Goal: Check status: Check status

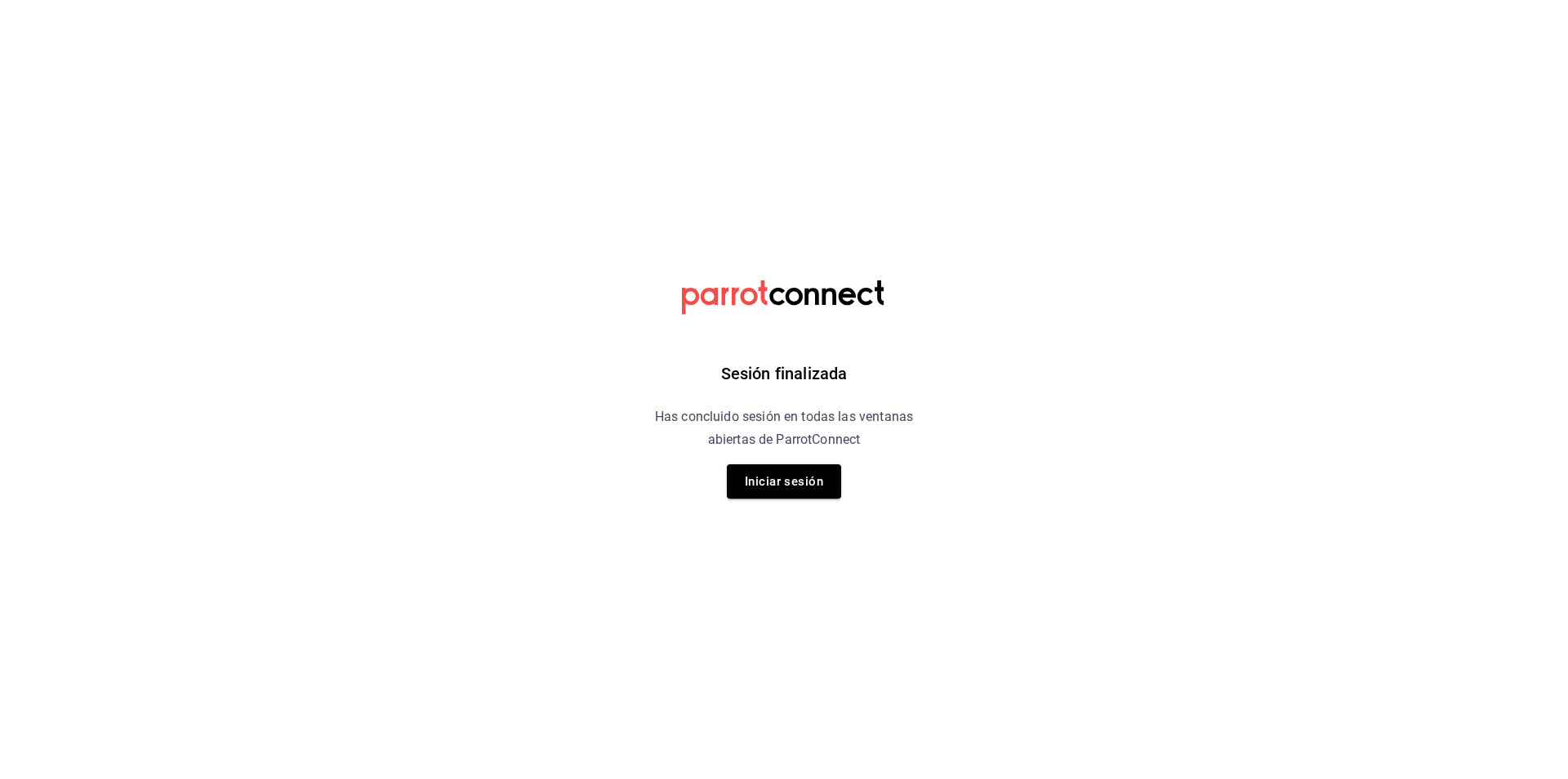
click at [759, 480] on button "Iniciar sesión" at bounding box center [784, 481] width 115 height 35
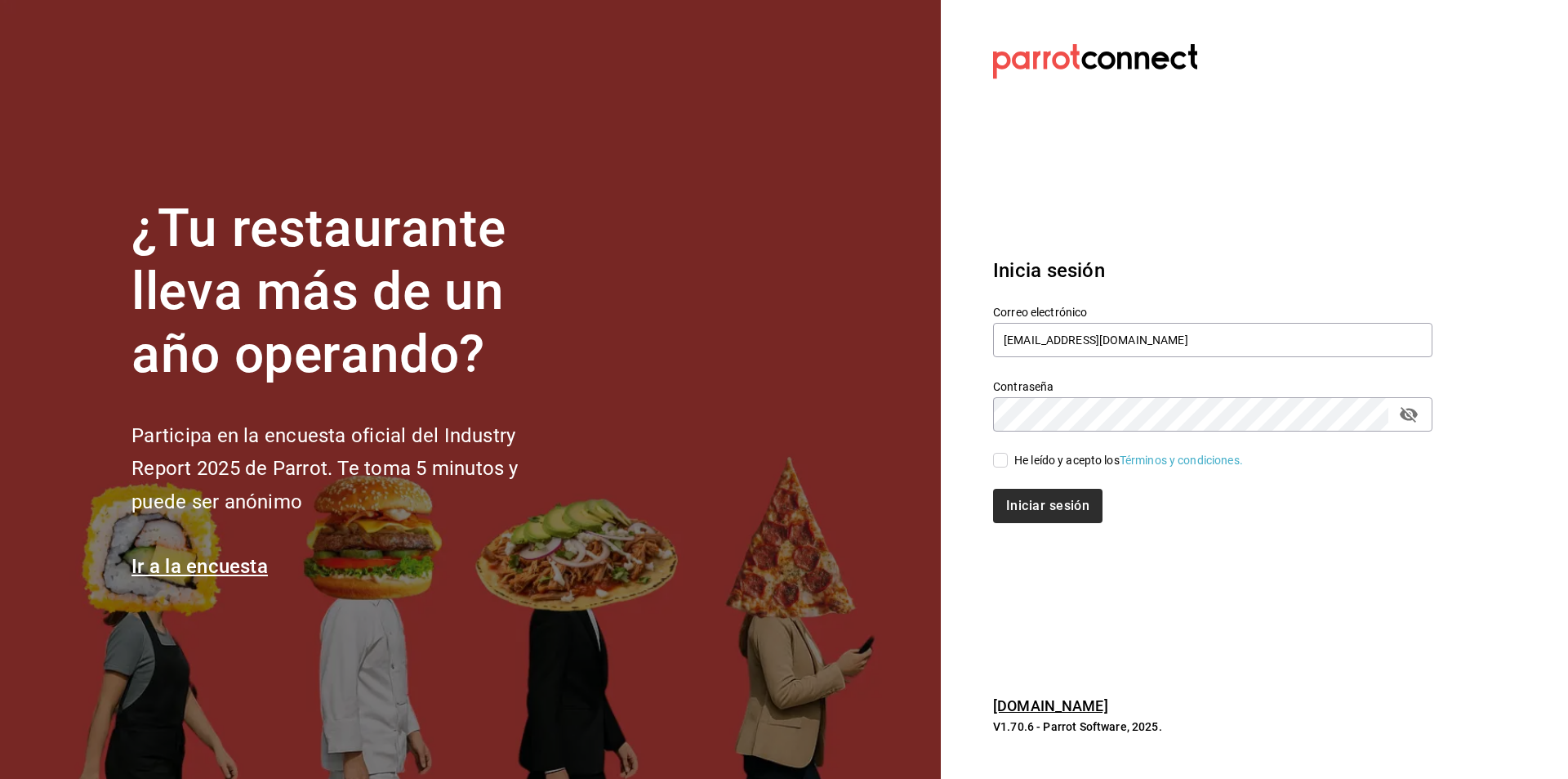
drag, startPoint x: 999, startPoint y: 456, endPoint x: 1015, endPoint y: 490, distance: 37.6
click at [999, 459] on input "He leído y acepto los Términos y condiciones." at bounding box center [1000, 460] width 15 height 15
checkbox input "true"
click at [1021, 501] on button "Iniciar sesión" at bounding box center [1048, 505] width 111 height 35
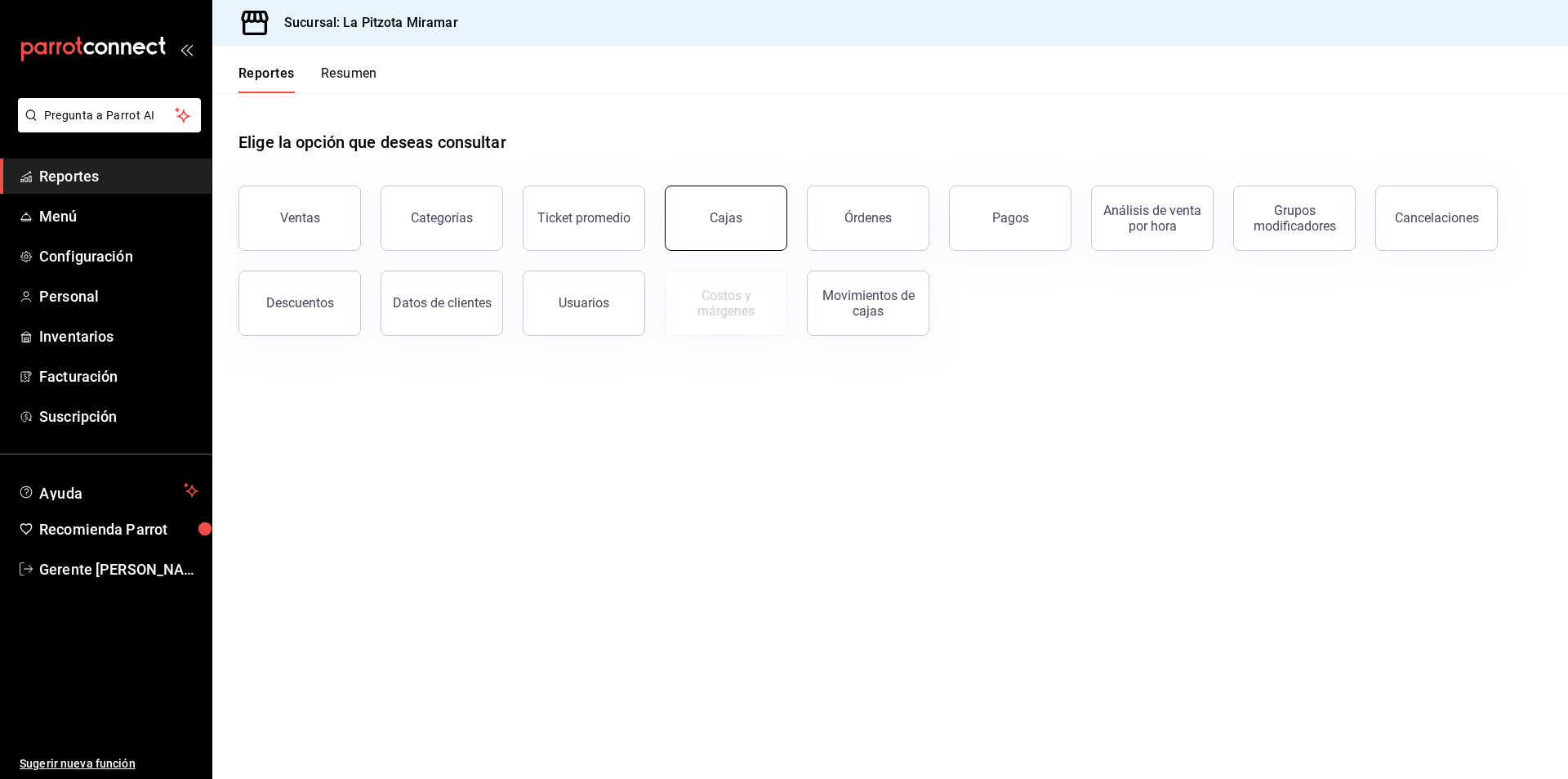
click at [728, 215] on div "Cajas" at bounding box center [726, 218] width 34 height 20
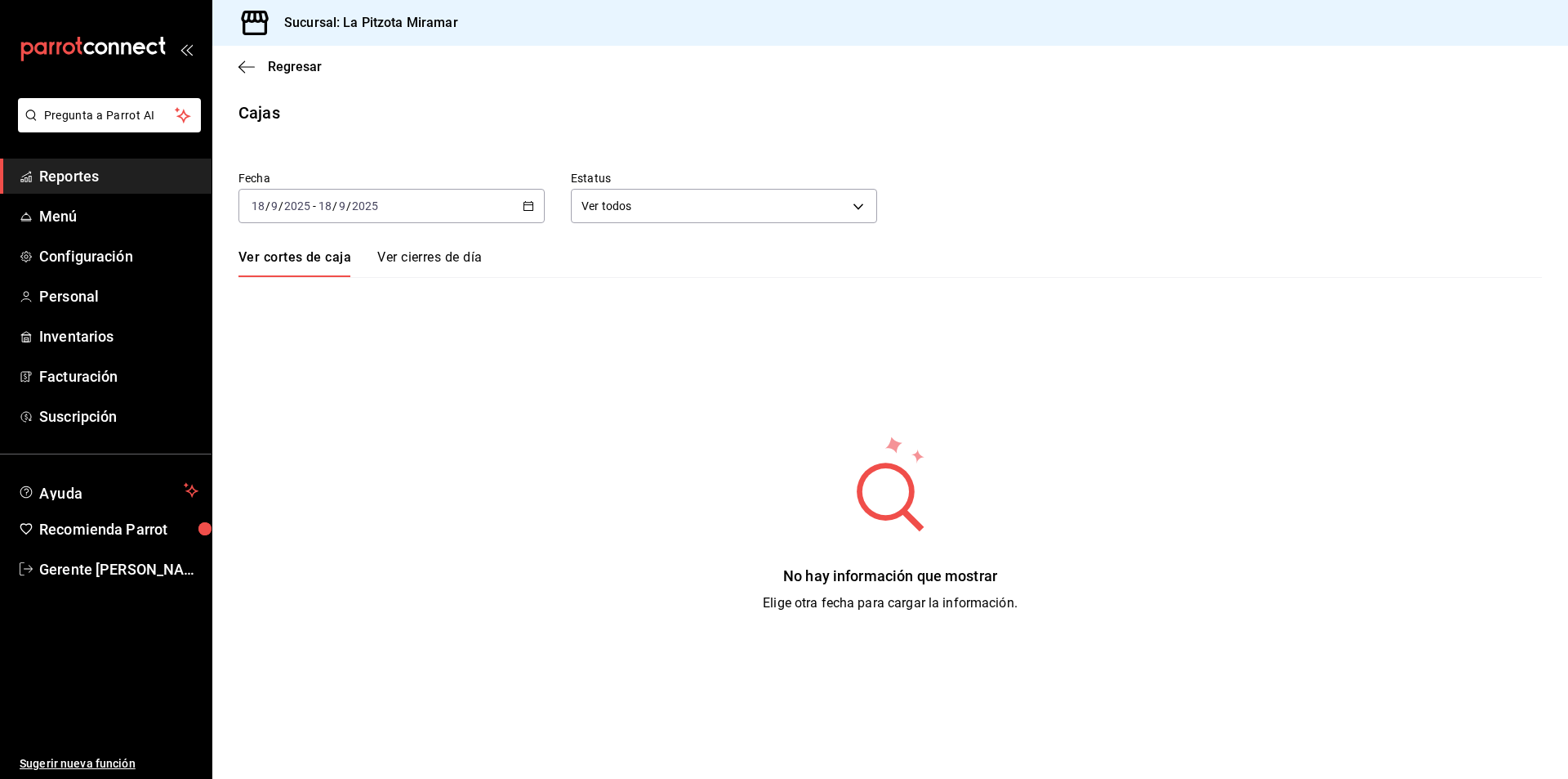
click at [512, 528] on div "No hay información que mostrar Elige otra fecha para cargar la información." at bounding box center [890, 523] width 1356 height 179
click at [427, 262] on link "Ver cierres de día" at bounding box center [430, 263] width 105 height 28
click at [299, 265] on link "Ver cortes de caja" at bounding box center [292, 263] width 109 height 28
click at [532, 206] on div "2025-09-18 18 / 9 / 2025 - 2025-09-18 18 / 9 / 2025" at bounding box center [391, 206] width 306 height 35
click at [266, 303] on li "Ayer" at bounding box center [315, 292] width 153 height 37
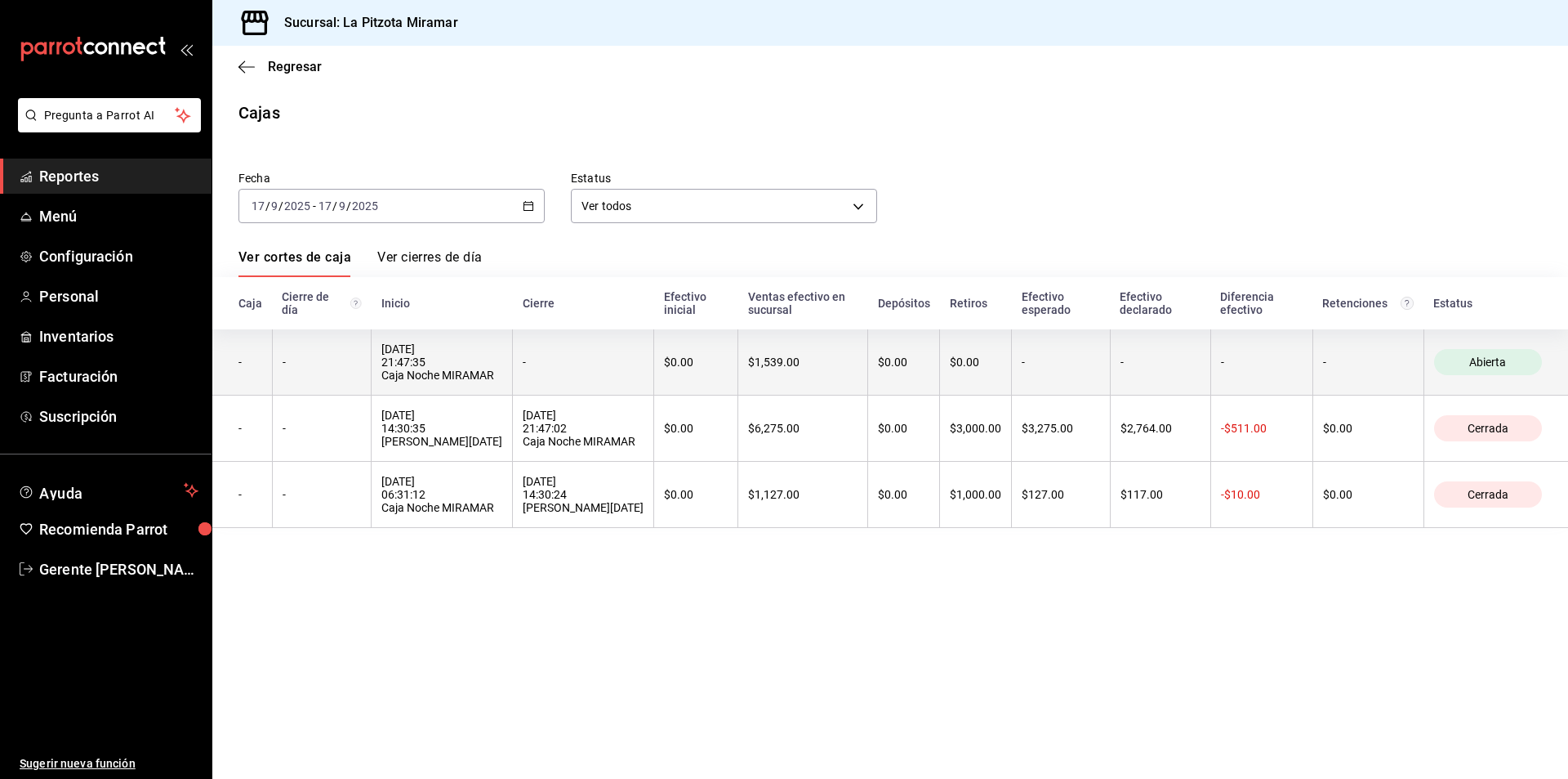
click at [441, 370] on div "17/09/2025 21:47:35 Caja Noche MIRAMAR" at bounding box center [442, 362] width 121 height 40
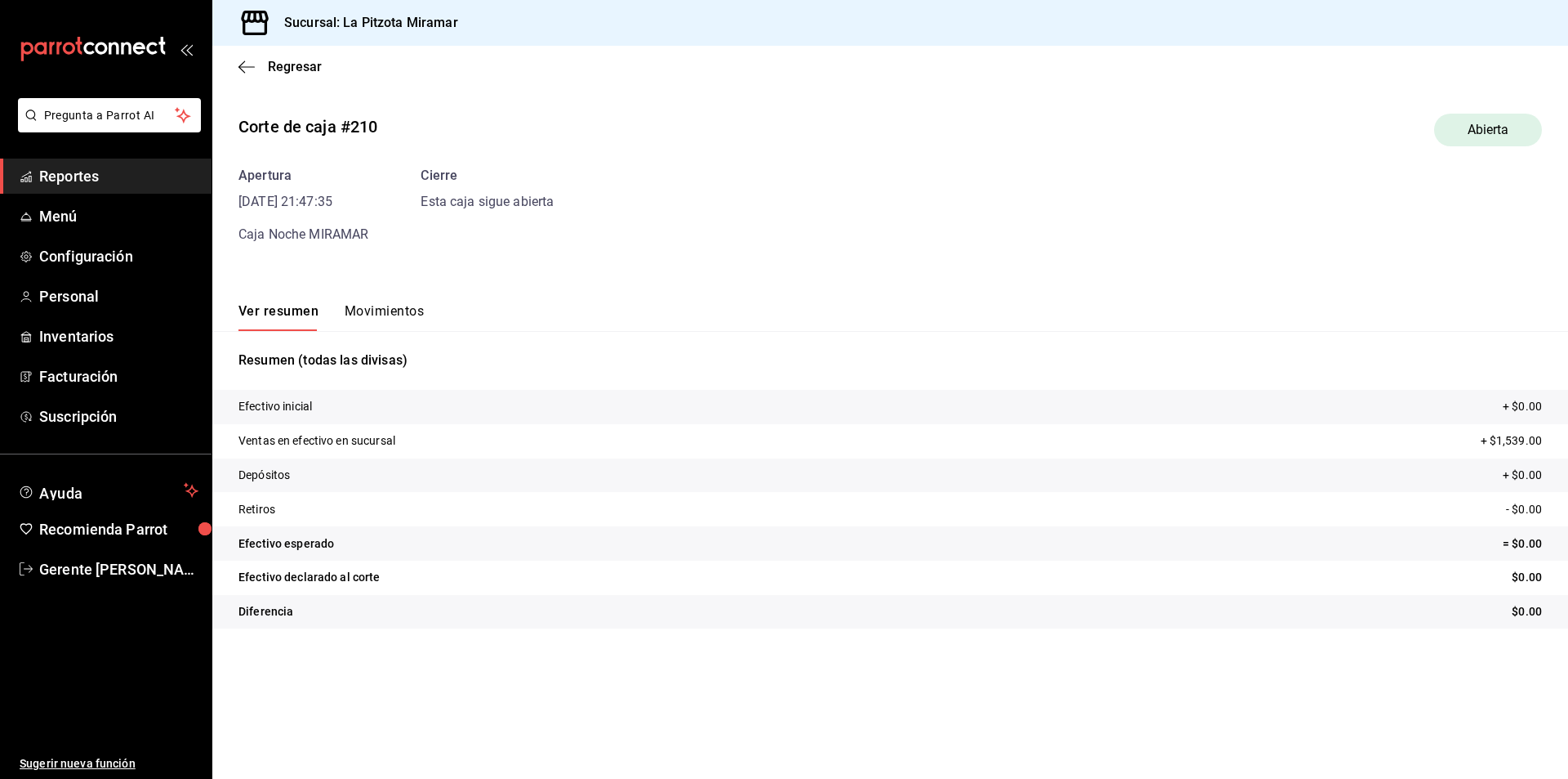
click at [230, 78] on div "Regresar" at bounding box center [890, 66] width 1356 height 42
click at [238, 58] on div "Regresar" at bounding box center [890, 66] width 1356 height 42
click at [245, 71] on icon "button" at bounding box center [246, 66] width 17 height 15
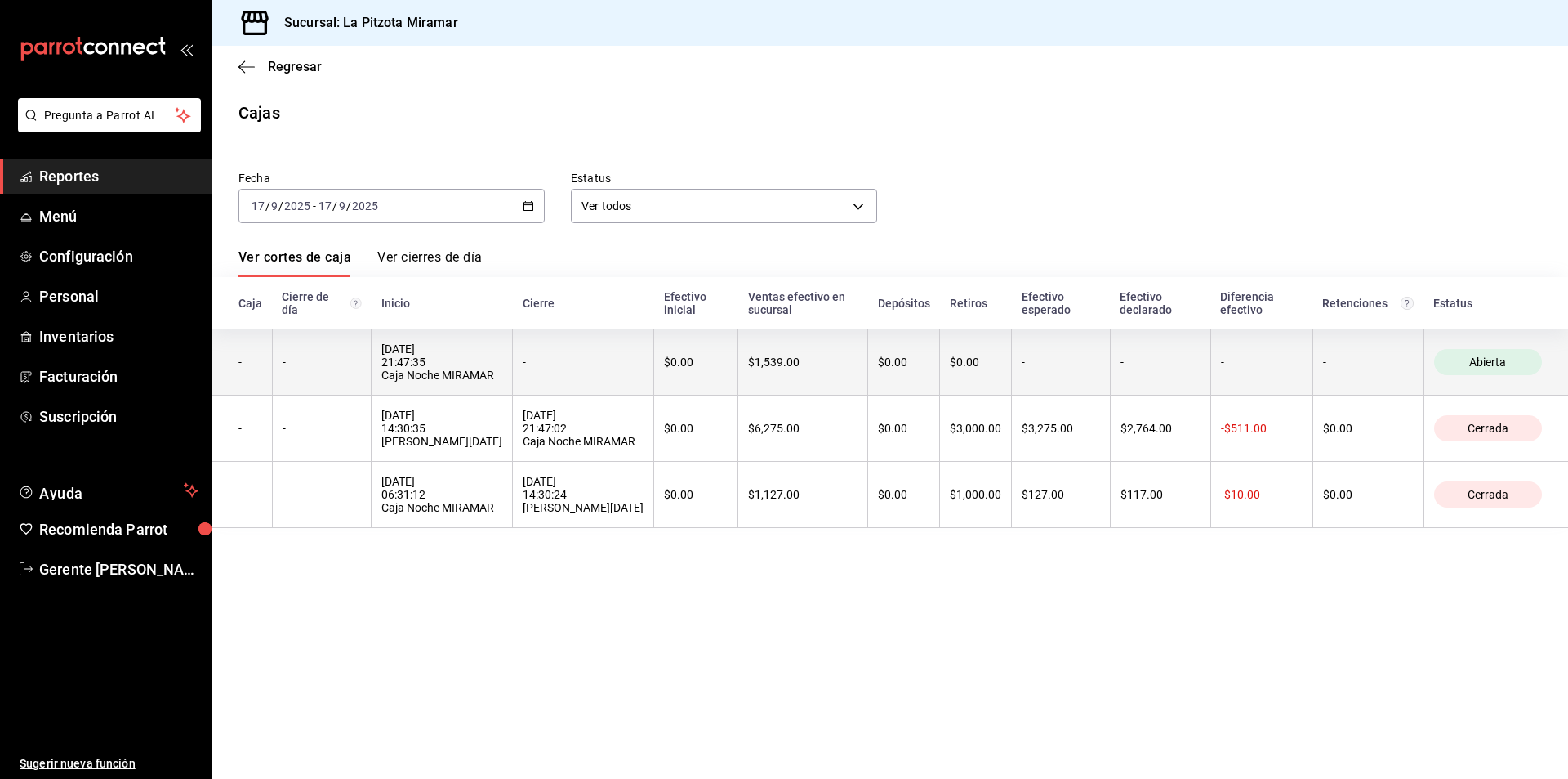
drag, startPoint x: 470, startPoint y: 389, endPoint x: 473, endPoint y: 378, distance: 11.4
click at [473, 378] on th "17/09/2025 21:47:35 Caja Noche MIRAMAR" at bounding box center [442, 362] width 141 height 66
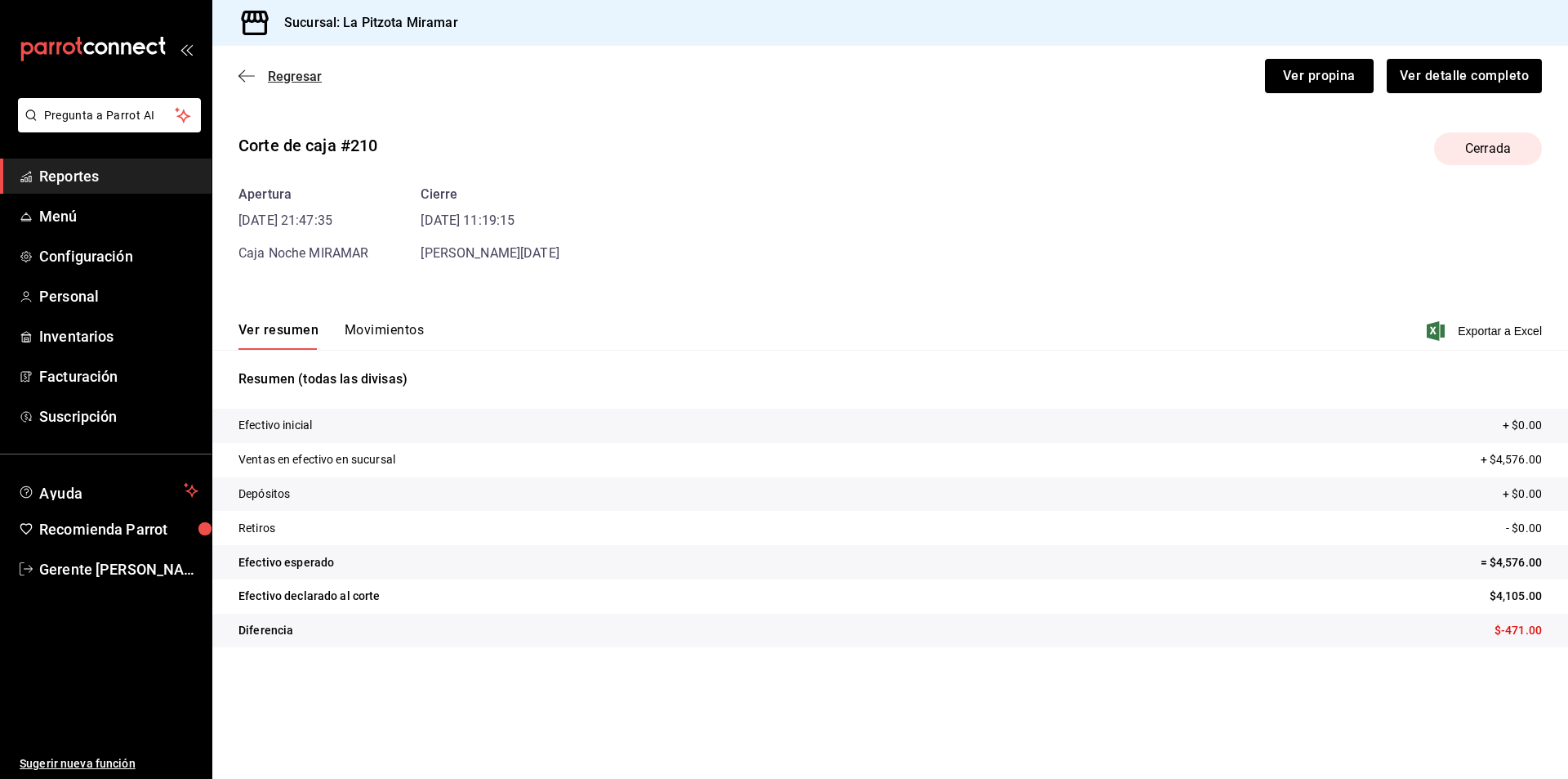
click at [241, 77] on icon "button" at bounding box center [246, 75] width 17 height 15
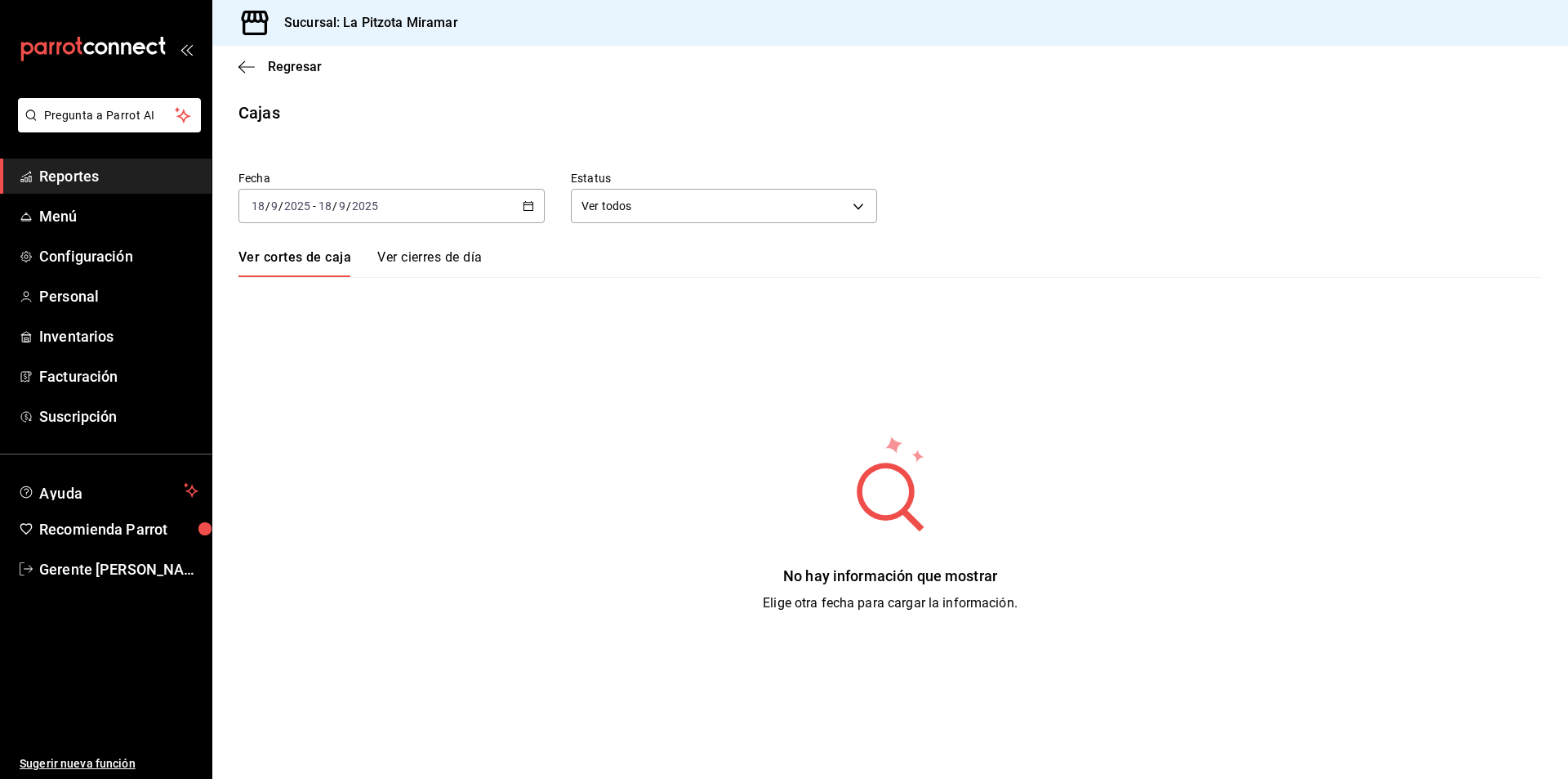
click at [523, 190] on div "[DATE] [DATE] - [DATE] [DATE]" at bounding box center [391, 206] width 306 height 35
click at [536, 202] on div "[DATE] [DATE] - [DATE] [DATE]" at bounding box center [391, 206] width 306 height 35
click at [279, 264] on li "Hoy" at bounding box center [315, 255] width 153 height 37
click at [469, 423] on div "Fecha 2025-09-18 18 / 9 / 2025 - 2025-09-18 18 / 9 / 2025 Estatus Ver todos ALL…" at bounding box center [889, 382] width 1303 height 462
click at [526, 203] on \(Stroke\) "button" at bounding box center [529, 206] width 10 height 9
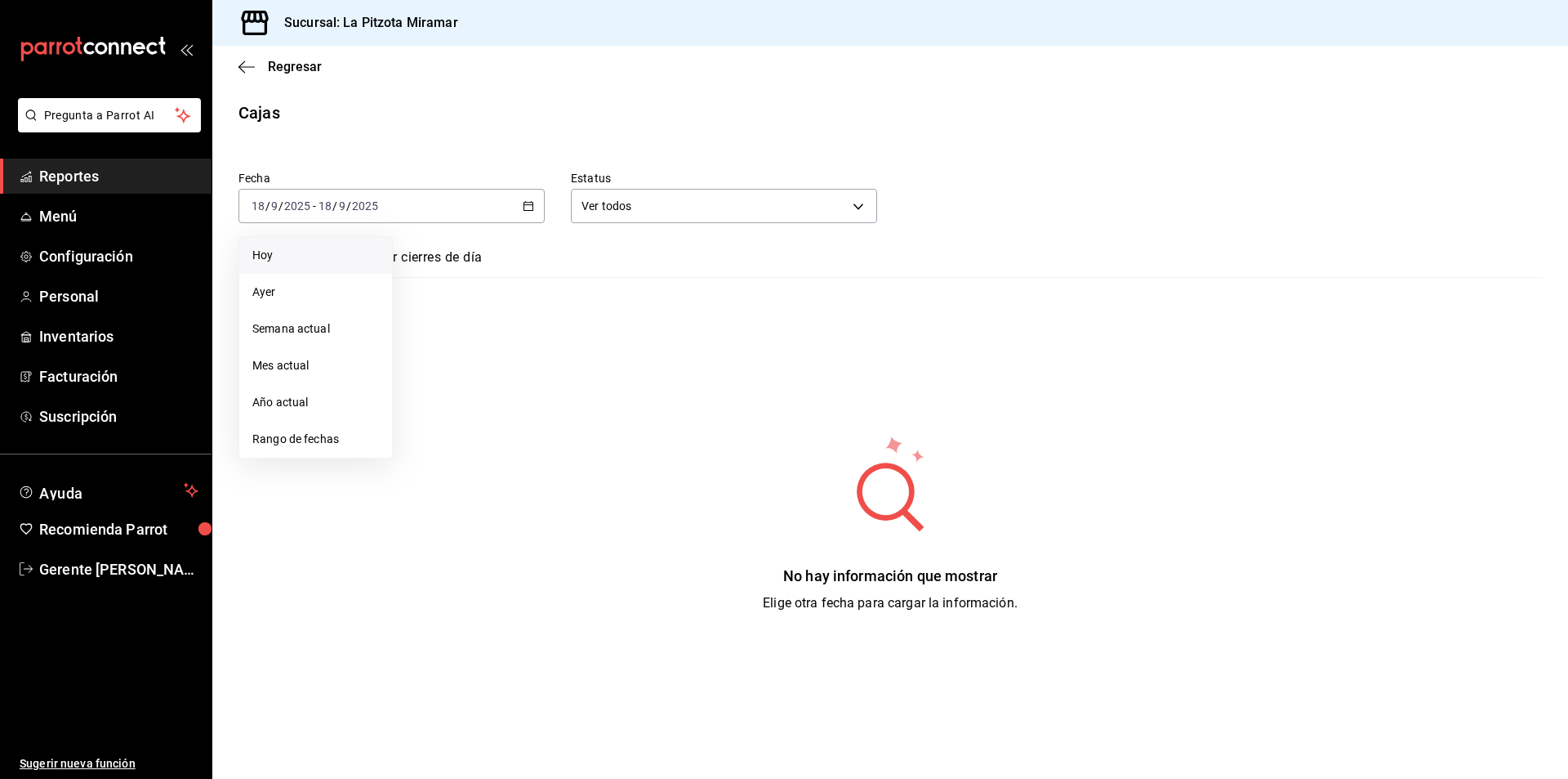
click at [299, 304] on li "Ayer" at bounding box center [315, 292] width 153 height 37
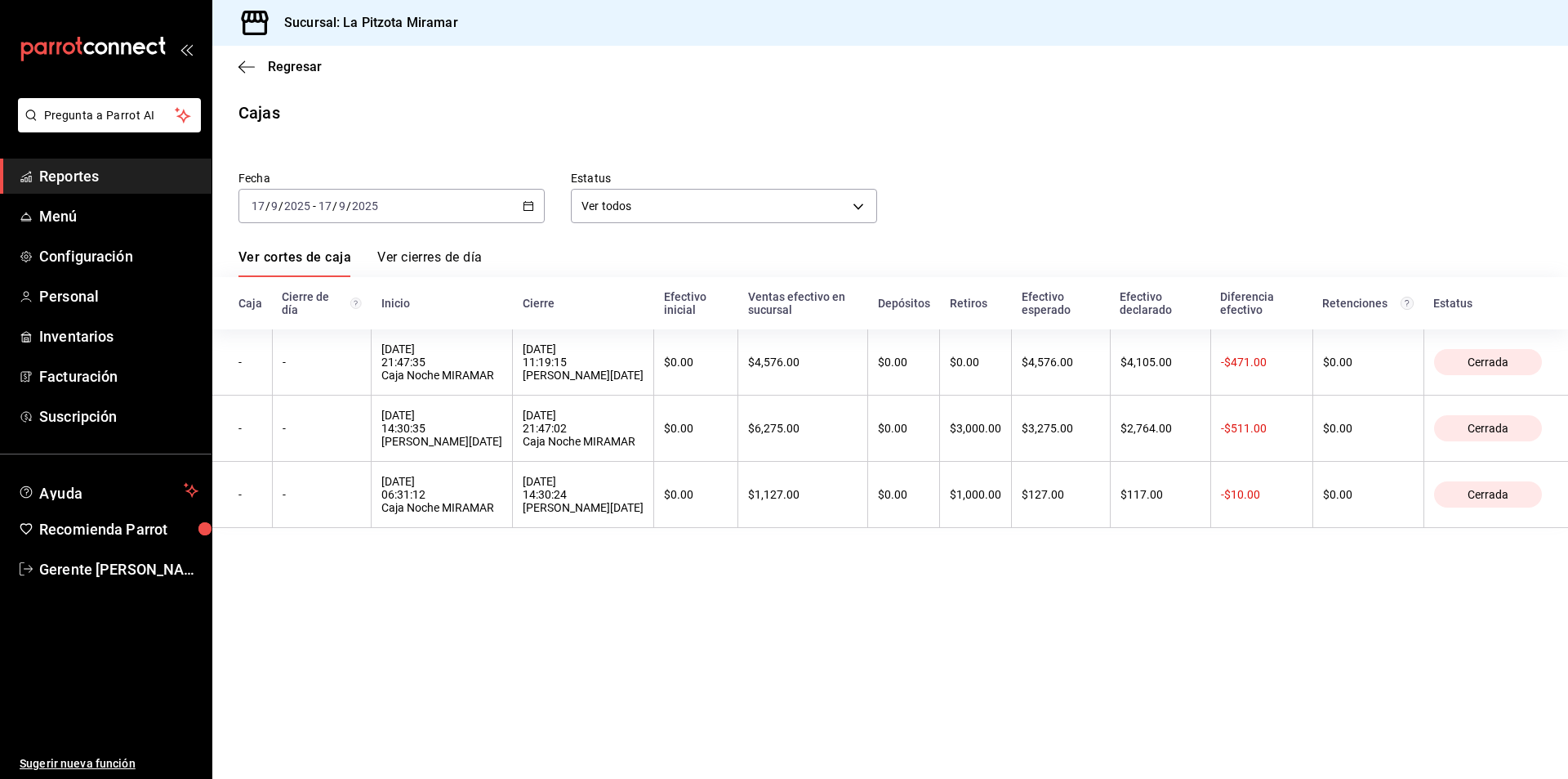
click at [523, 211] on icon "button" at bounding box center [529, 207] width 12 height 12
drag, startPoint x: 299, startPoint y: 266, endPoint x: 290, endPoint y: 266, distance: 9.0
click at [296, 266] on li "Hoy" at bounding box center [315, 255] width 153 height 37
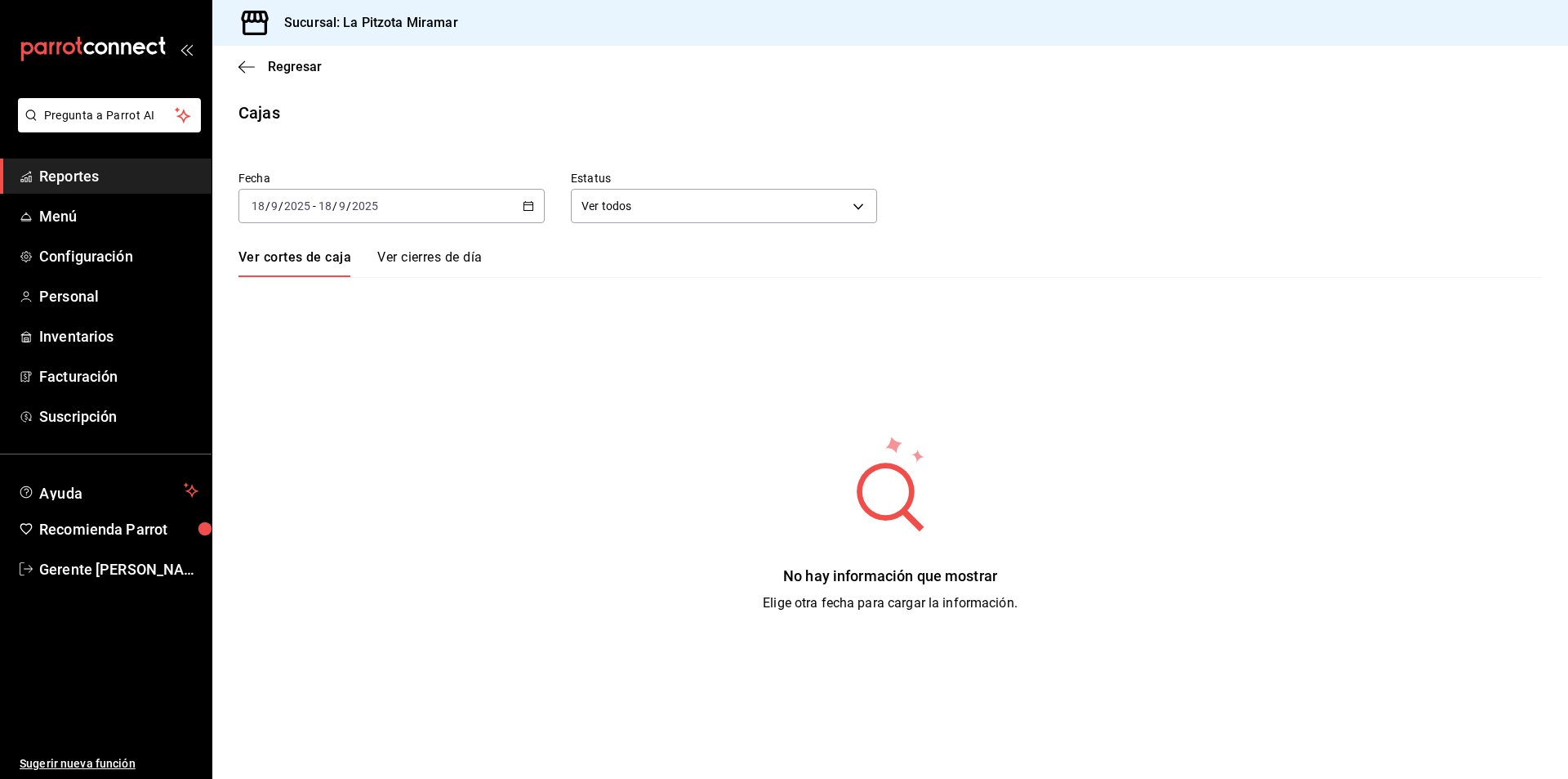
click at [419, 260] on link "Ver cierres de día" at bounding box center [430, 263] width 105 height 28
click at [316, 256] on link "Ver cortes de caja" at bounding box center [292, 263] width 109 height 28
click at [1119, 476] on div "No hay información que mostrar Elige otra fecha para cargar la información." at bounding box center [890, 523] width 1356 height 179
